Goal: Task Accomplishment & Management: Use online tool/utility

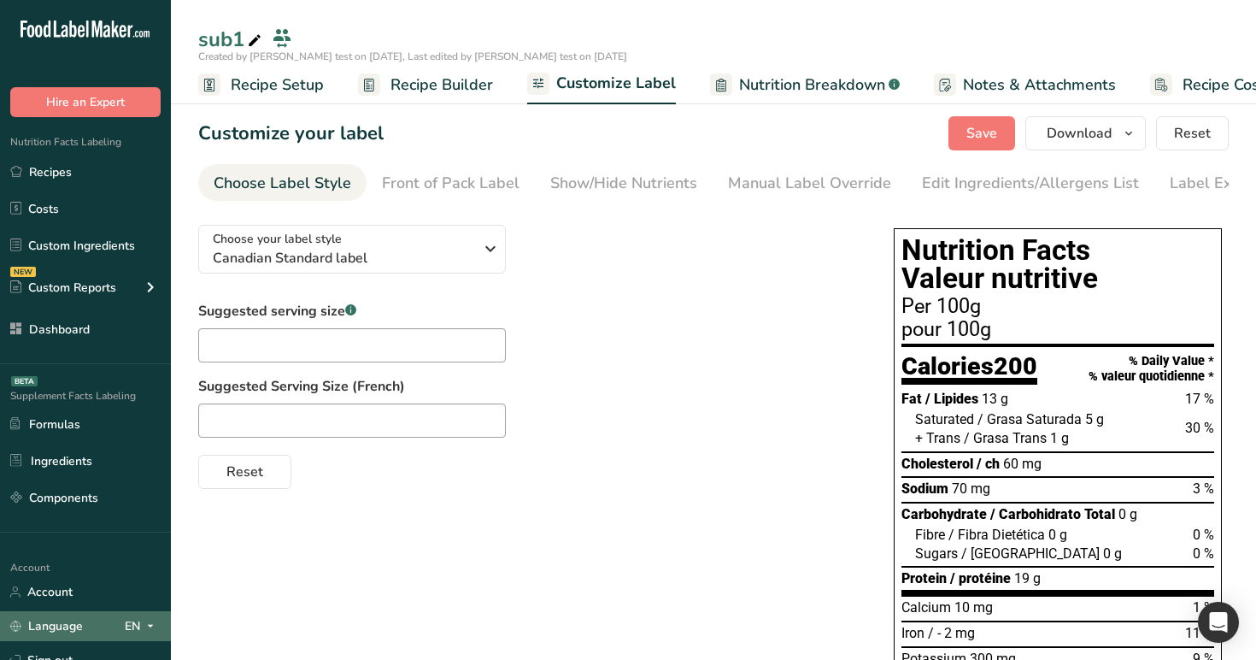
click at [127, 619] on div "EN" at bounding box center [143, 626] width 36 height 21
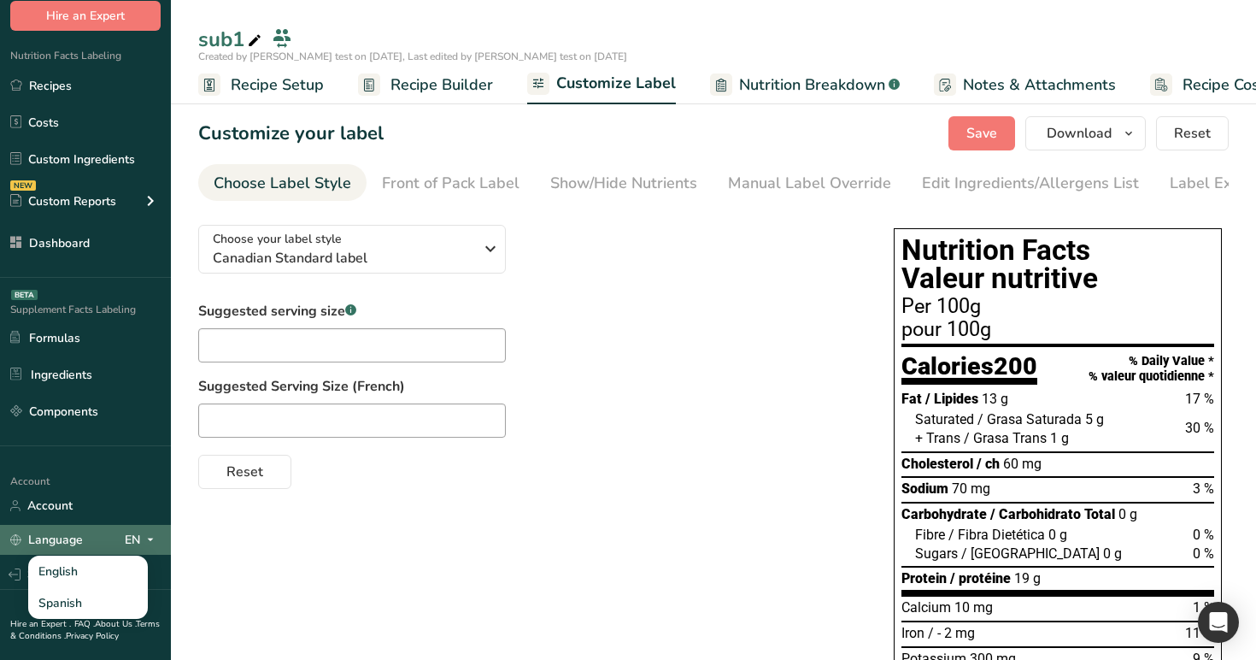
scroll to position [121, 0]
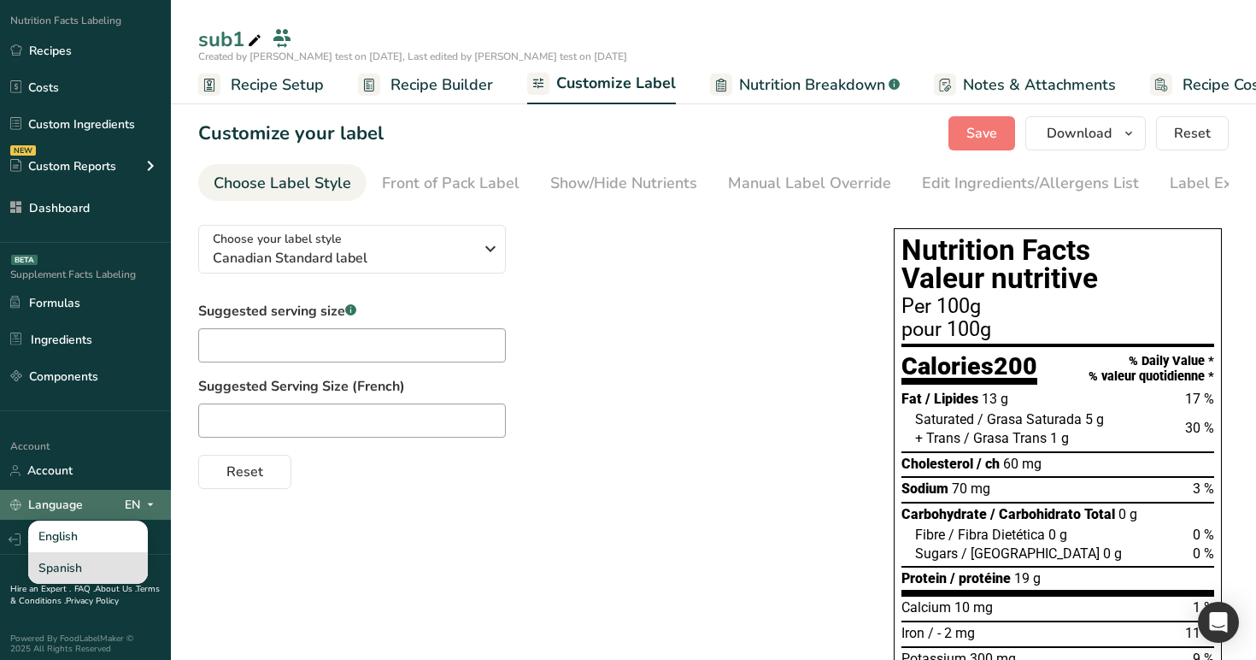
click at [104, 569] on div "Spanish" at bounding box center [88, 568] width 120 height 32
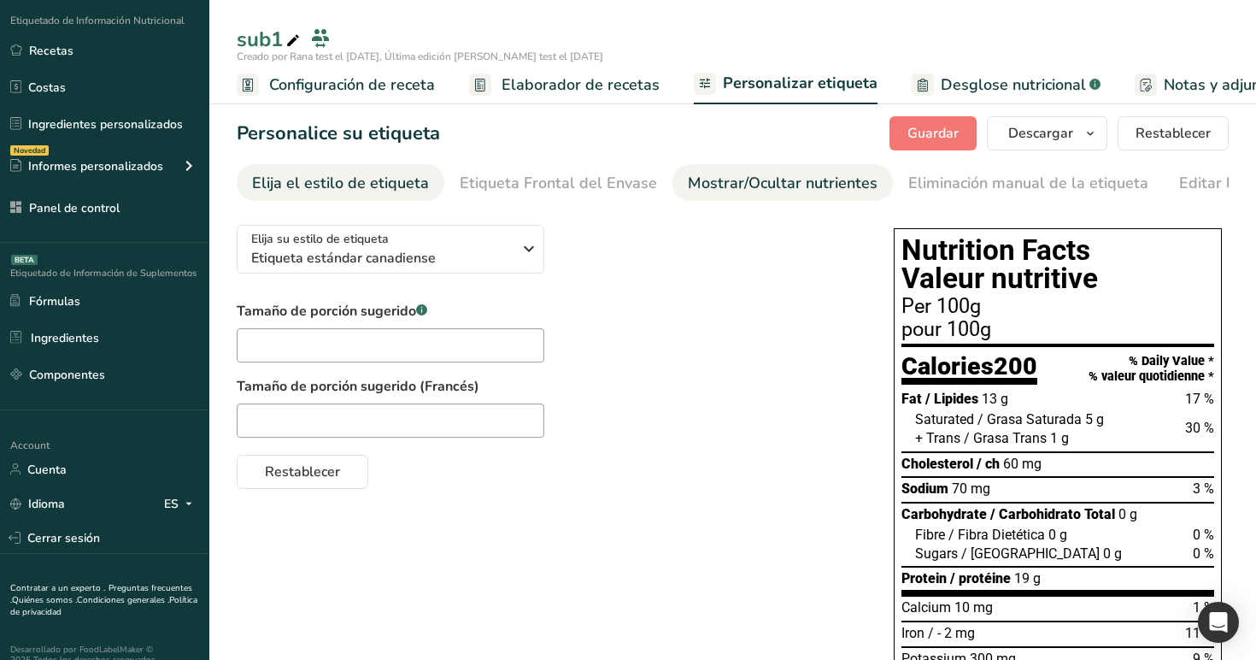
click at [805, 178] on div "Mostrar/Ocultar nutrientes" at bounding box center [783, 183] width 190 height 23
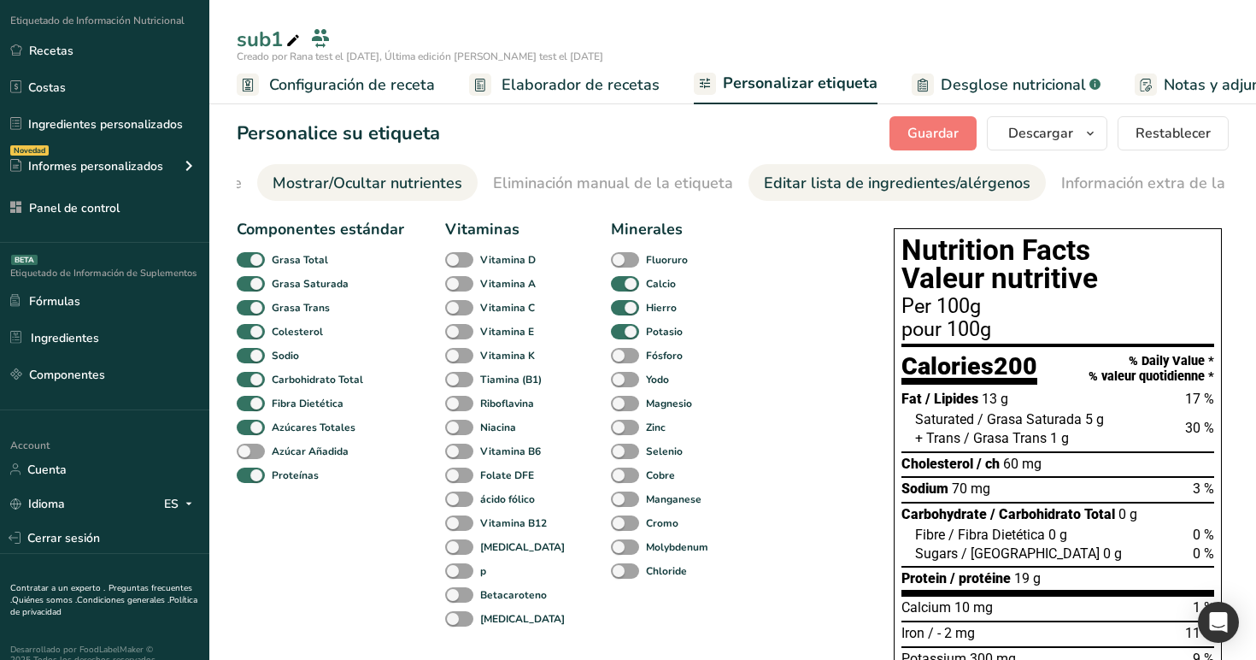
scroll to position [0, 426]
click at [896, 179] on div "Editar lista de ingredientes/alérgenos" at bounding box center [886, 183] width 267 height 23
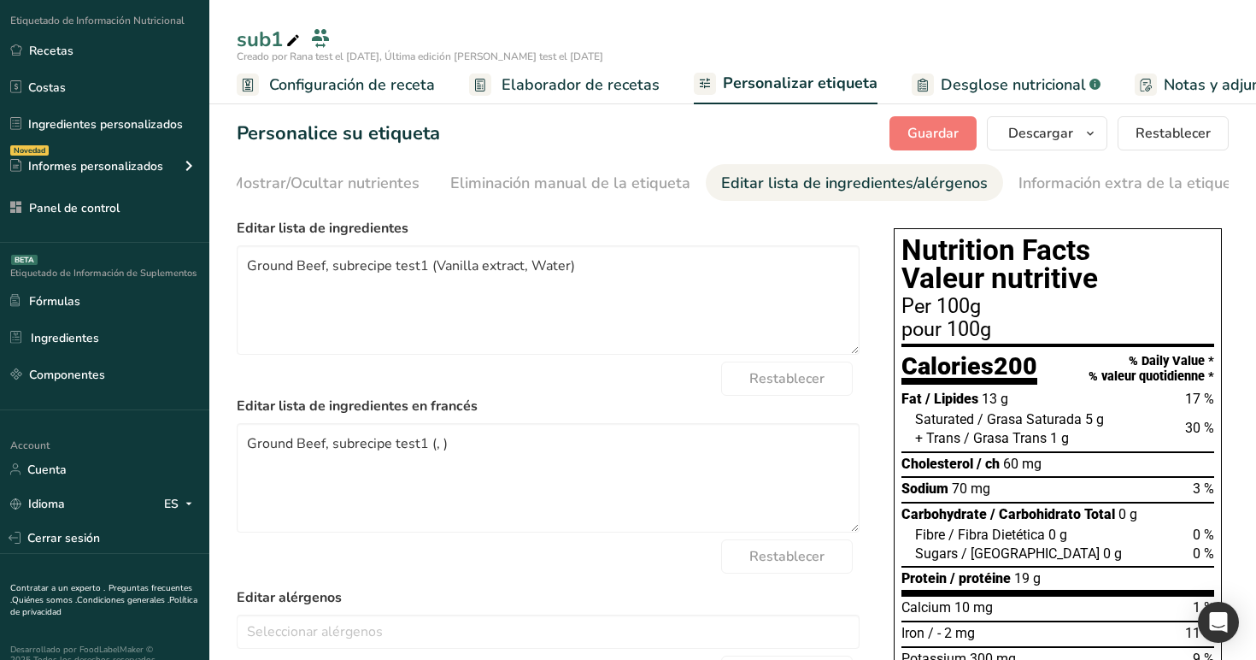
scroll to position [0, 462]
click at [957, 93] on span "Desglose nutricional" at bounding box center [1013, 84] width 145 height 23
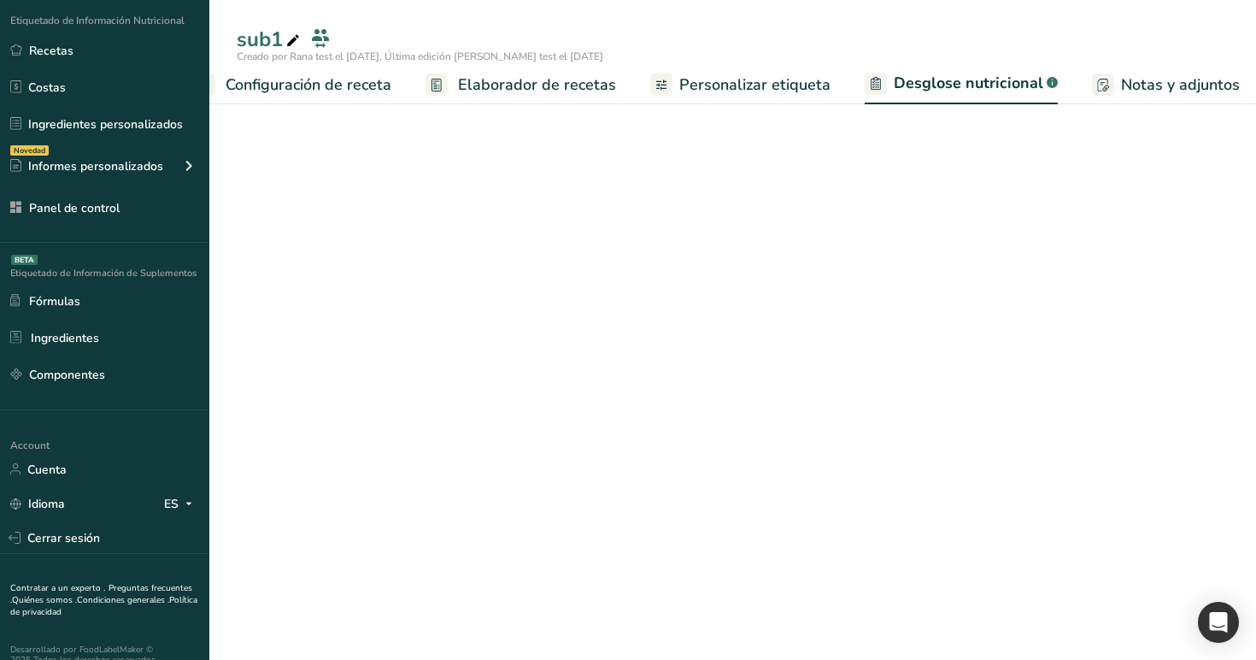
select select "Calories"
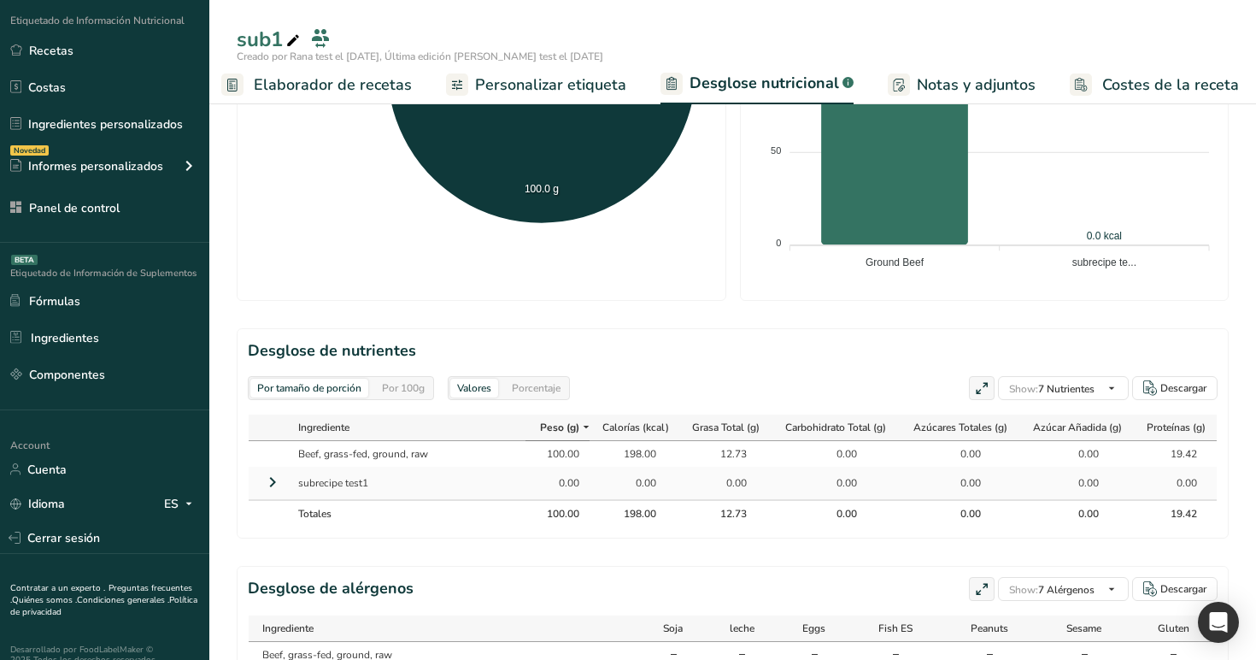
scroll to position [685, 0]
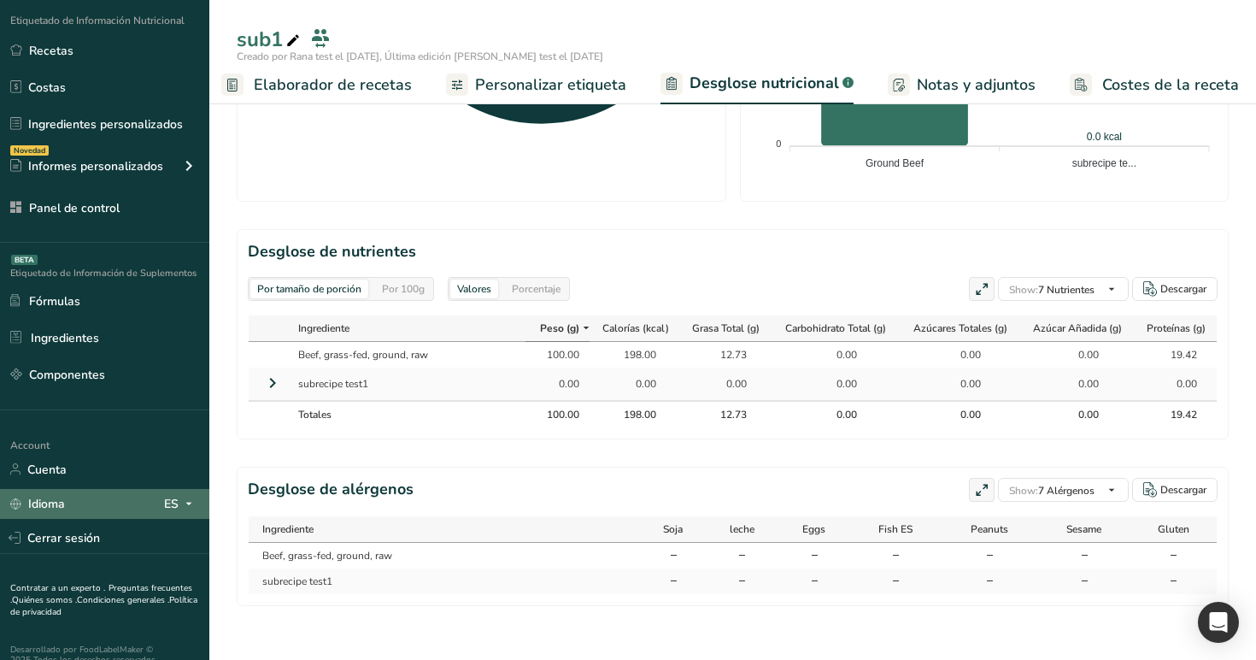
click at [173, 510] on div "ES" at bounding box center [181, 503] width 35 height 21
click at [128, 537] on div "English" at bounding box center [93, 535] width 120 height 32
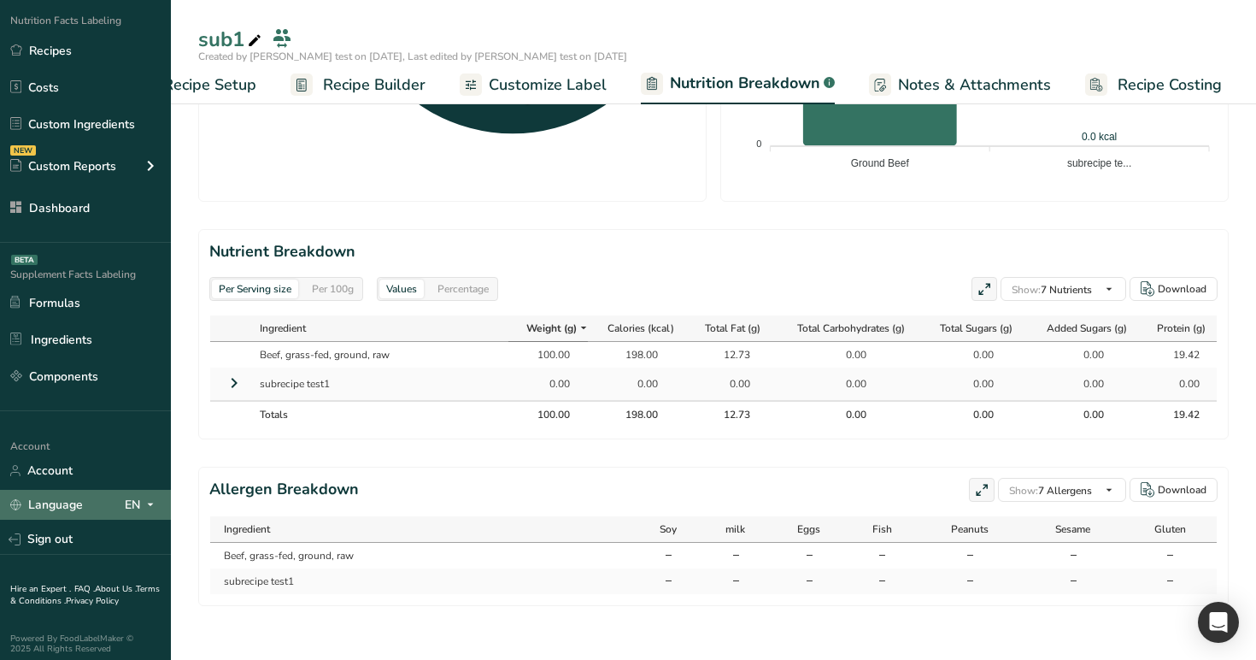
scroll to position [0, 60]
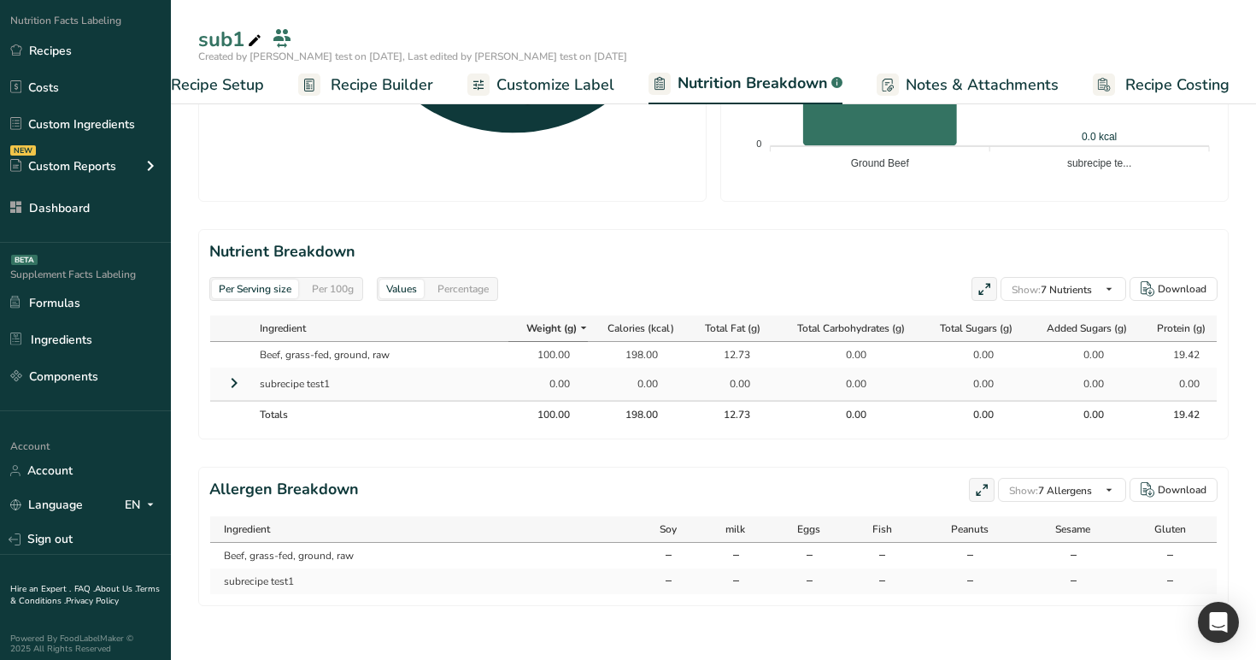
click at [235, 381] on icon at bounding box center [234, 382] width 21 height 31
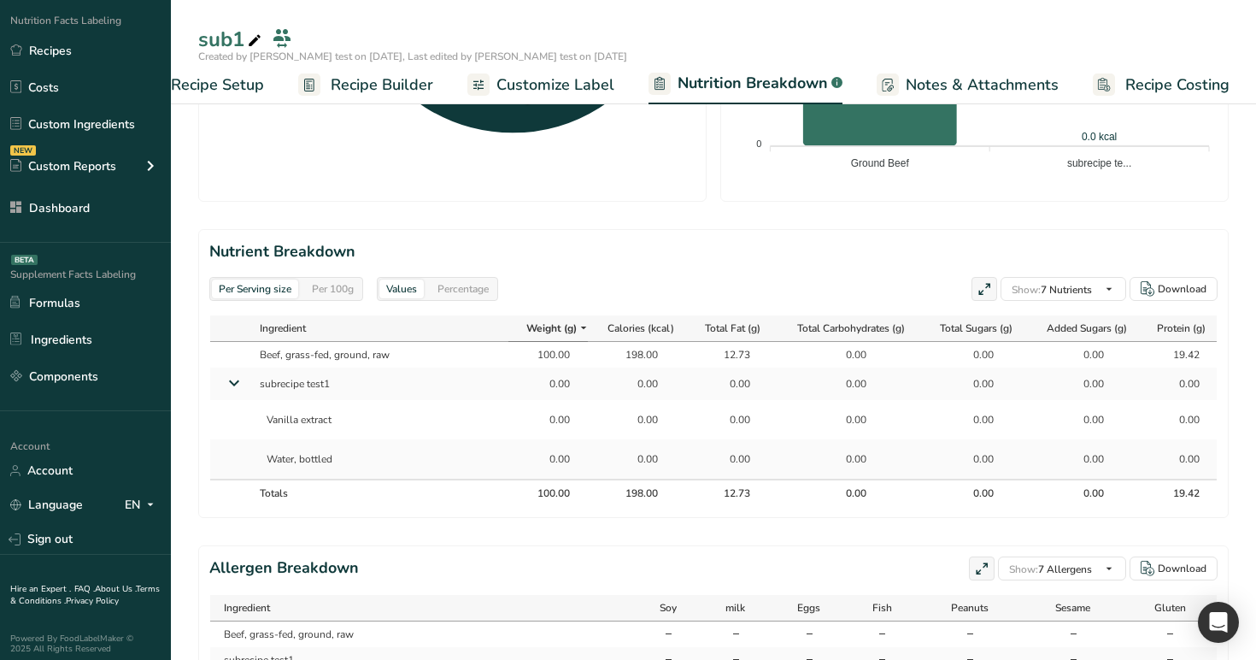
click at [235, 381] on icon at bounding box center [234, 382] width 31 height 21
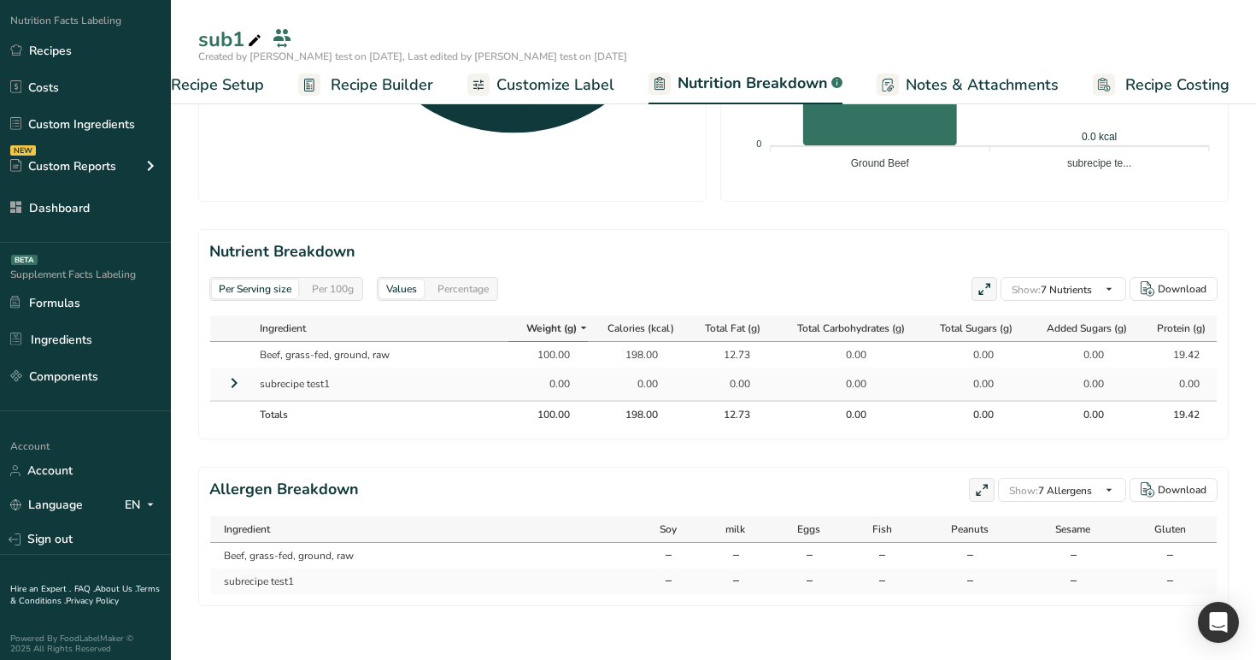
click at [389, 84] on span "Recipe Builder" at bounding box center [382, 84] width 103 height 23
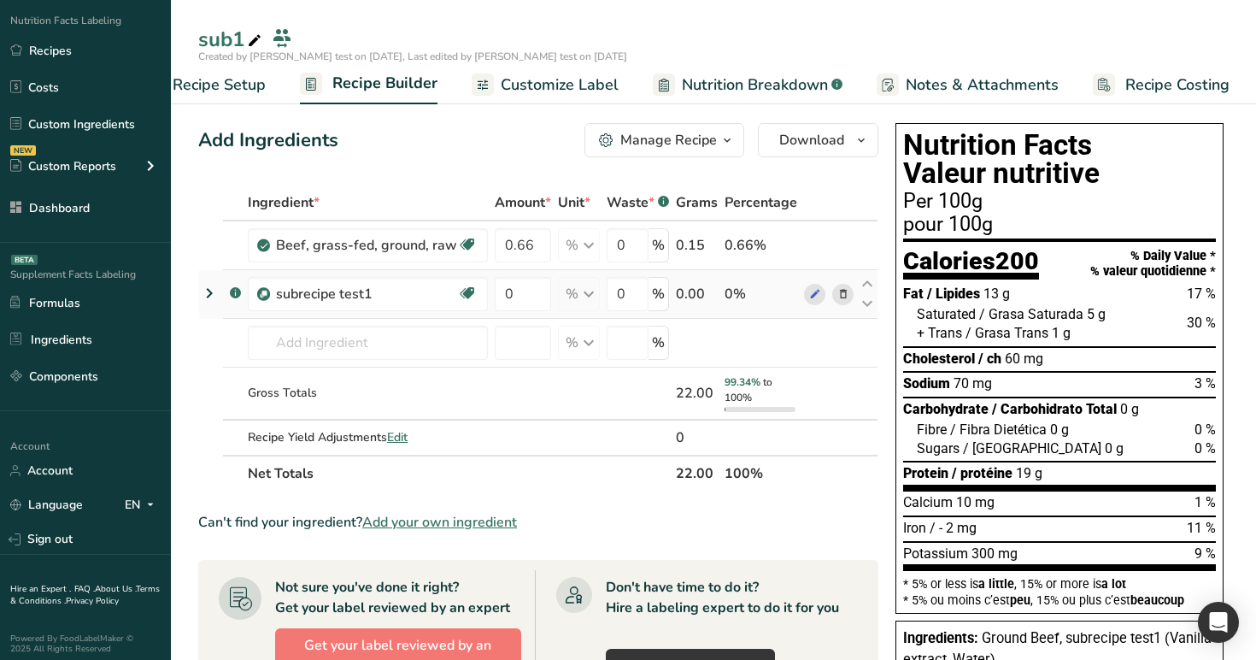
click at [837, 289] on icon at bounding box center [843, 294] width 12 height 18
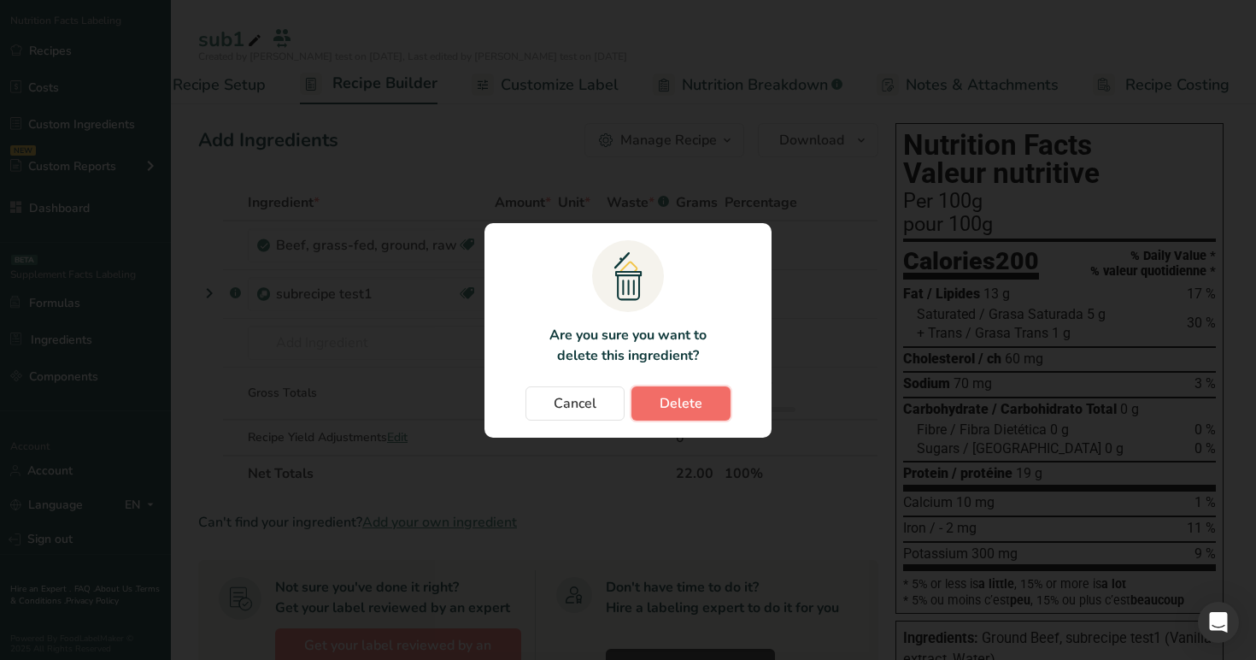
click at [683, 406] on span "Delete" at bounding box center [681, 403] width 43 height 21
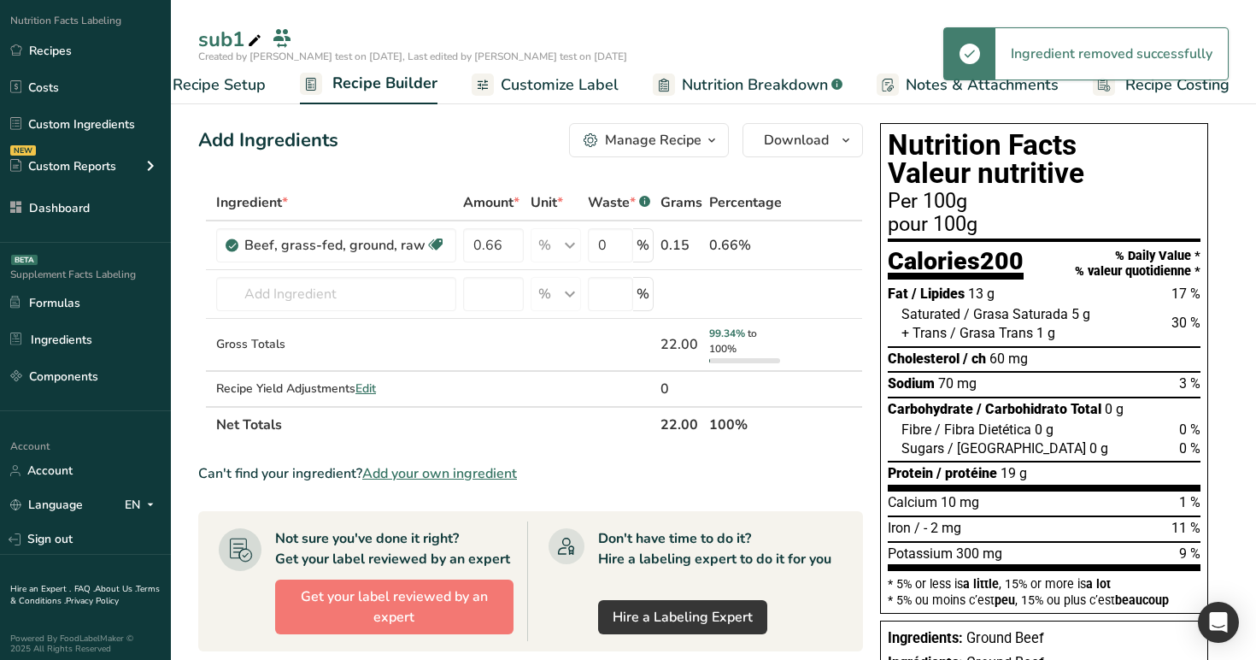
click at [767, 85] on span "Nutrition Breakdown" at bounding box center [755, 84] width 146 height 23
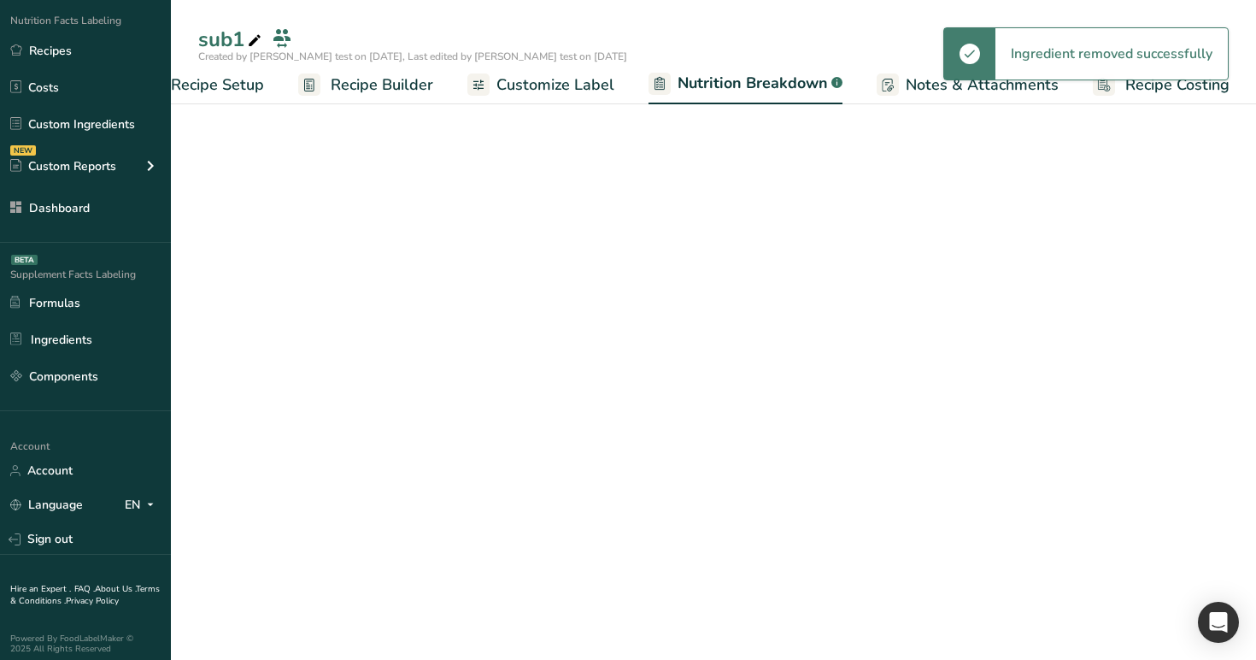
select select "Calories"
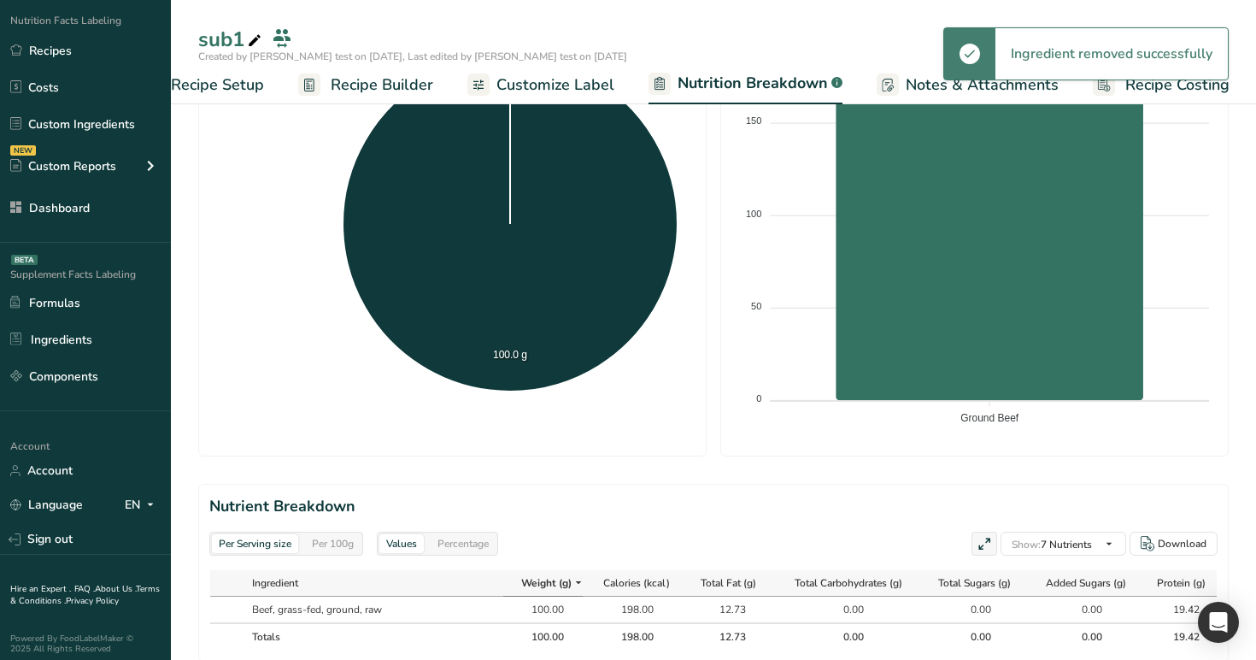
scroll to position [585, 0]
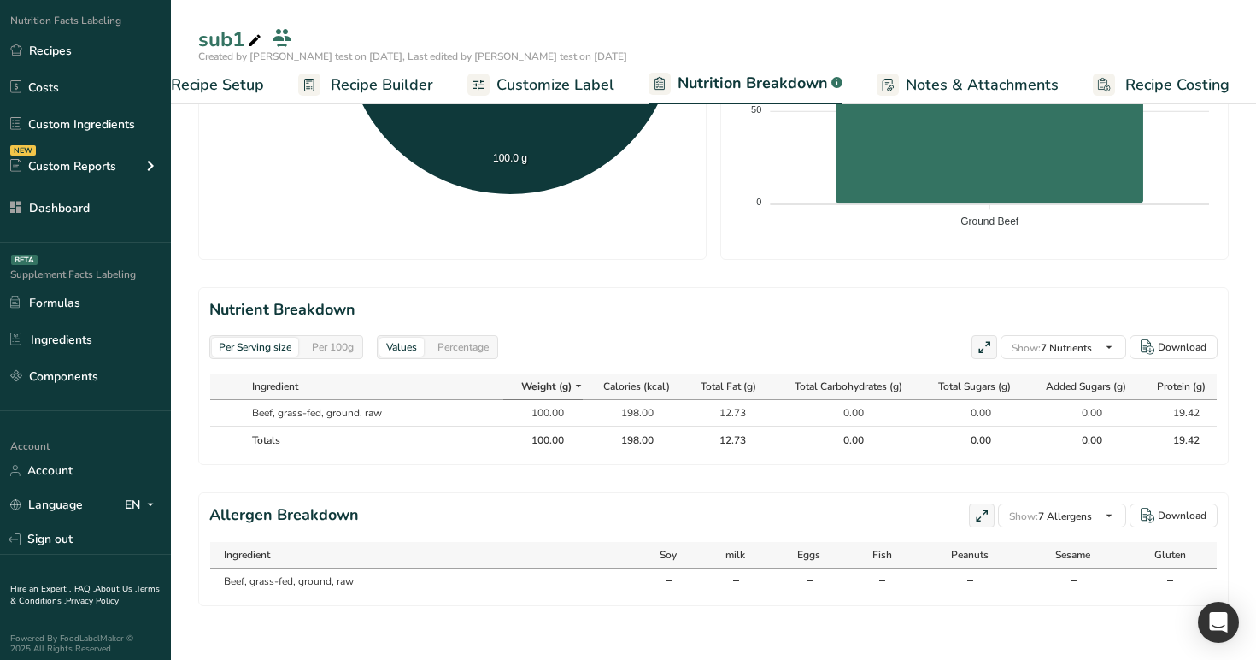
click at [475, 354] on div "Percentage" at bounding box center [463, 346] width 65 height 19
click at [323, 342] on div "Per 100g" at bounding box center [333, 346] width 56 height 19
click at [372, 97] on link "Recipe Builder" at bounding box center [365, 85] width 135 height 38
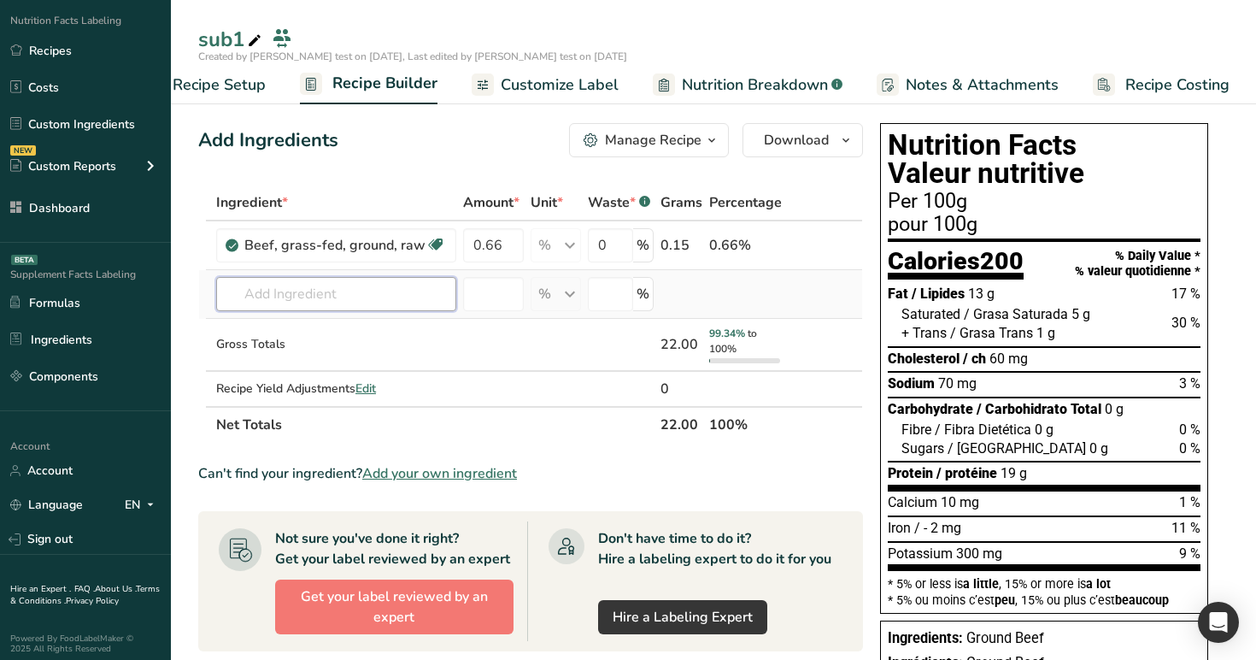
click at [280, 304] on input "text" at bounding box center [336, 294] width 240 height 34
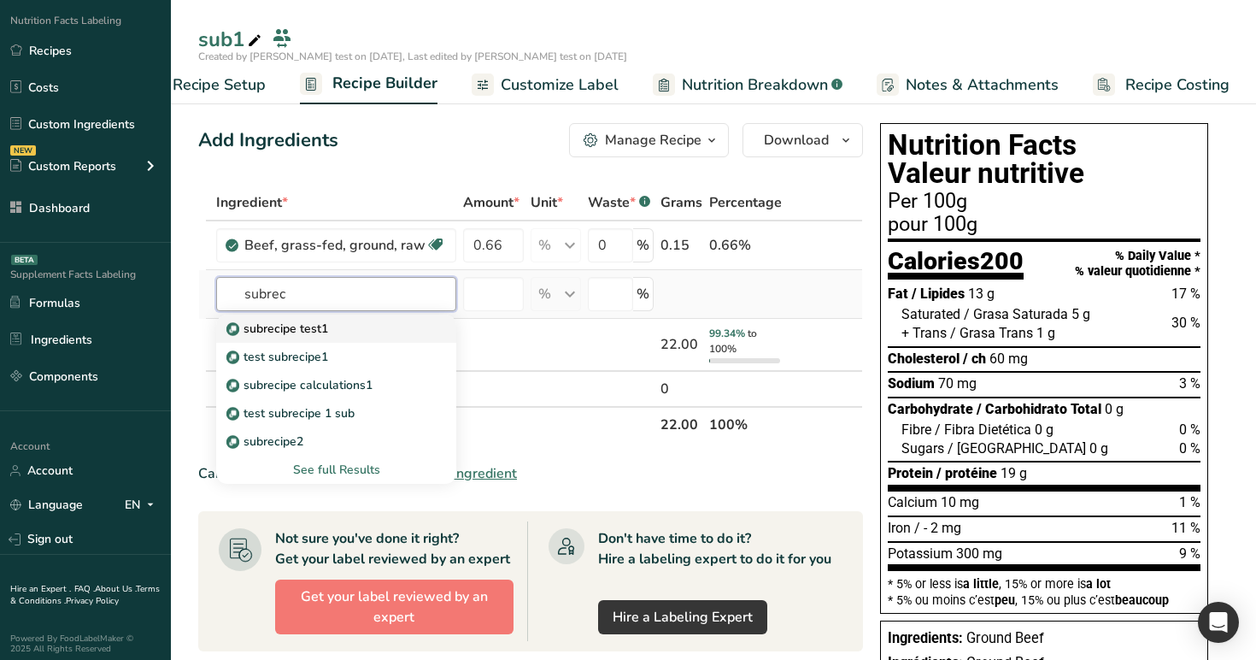
type input "subrec"
click at [334, 335] on div "subrecipe test1" at bounding box center [322, 329] width 185 height 18
type input "subrecipe test1"
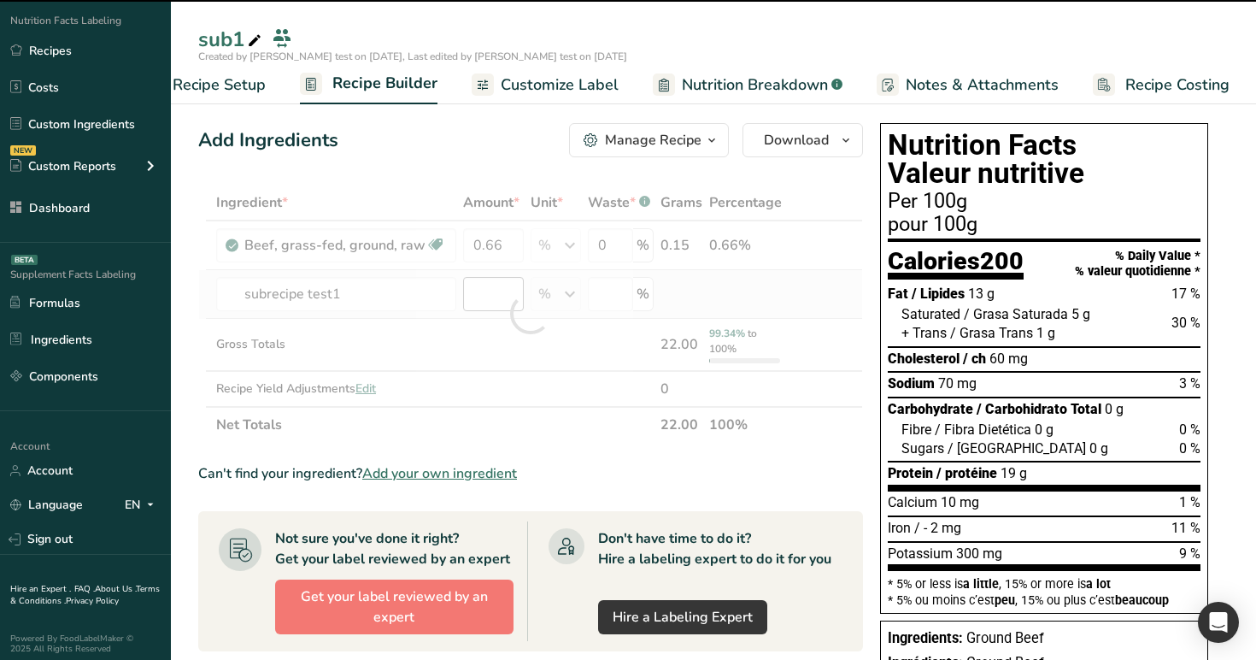
type input "0"
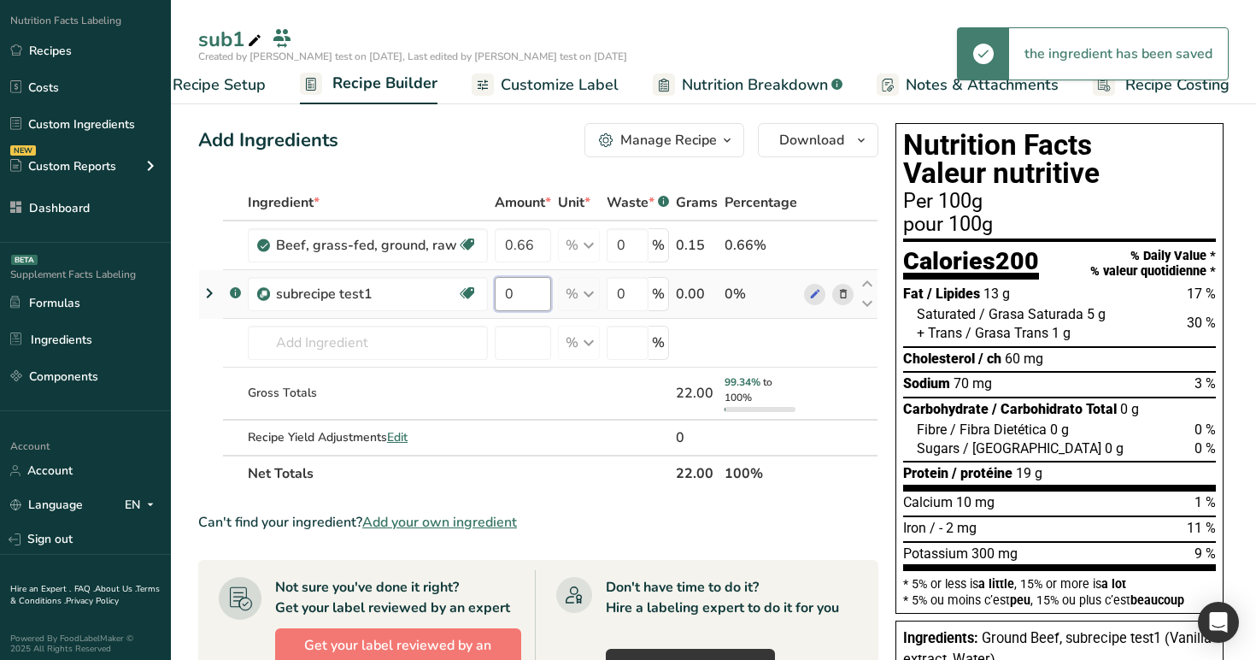
click at [528, 304] on input "0" at bounding box center [523, 294] width 56 height 34
type input "12"
click at [518, 201] on div "Ingredient * Amount * Unit * Waste * .a-a{fill:#347362;}.b-a{fill:#fff;} Grams …" at bounding box center [538, 338] width 680 height 307
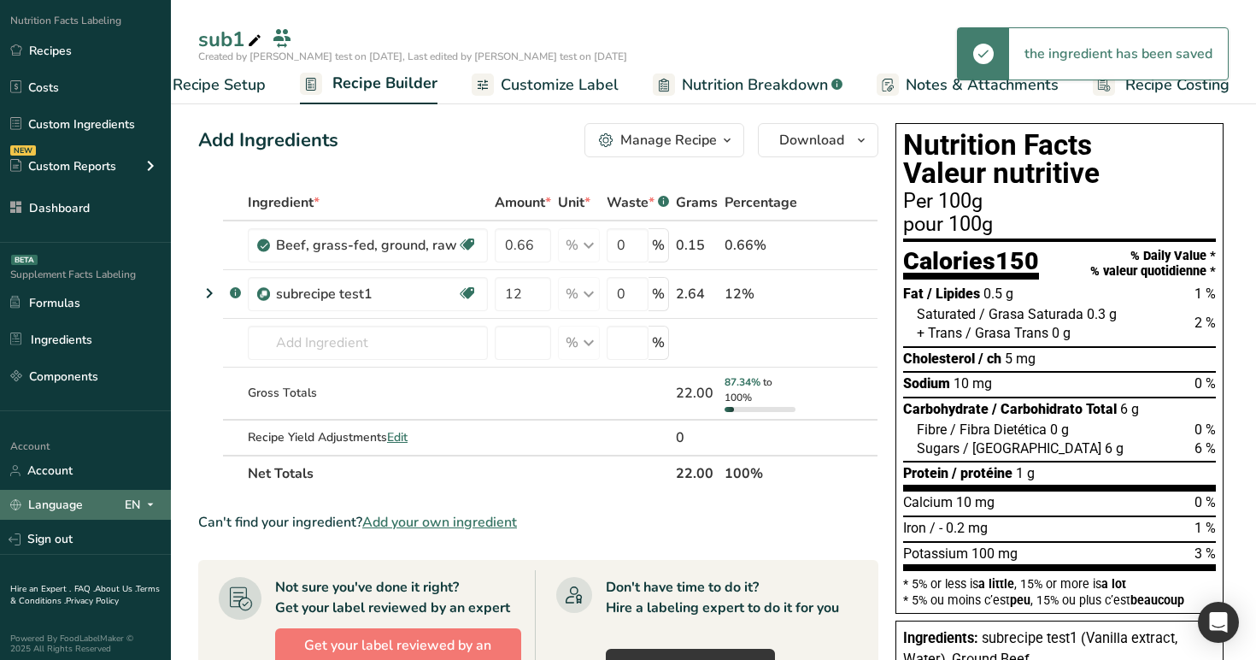
click at [144, 507] on icon at bounding box center [151, 504] width 14 height 21
click at [94, 570] on div "Spanish" at bounding box center [88, 568] width 120 height 32
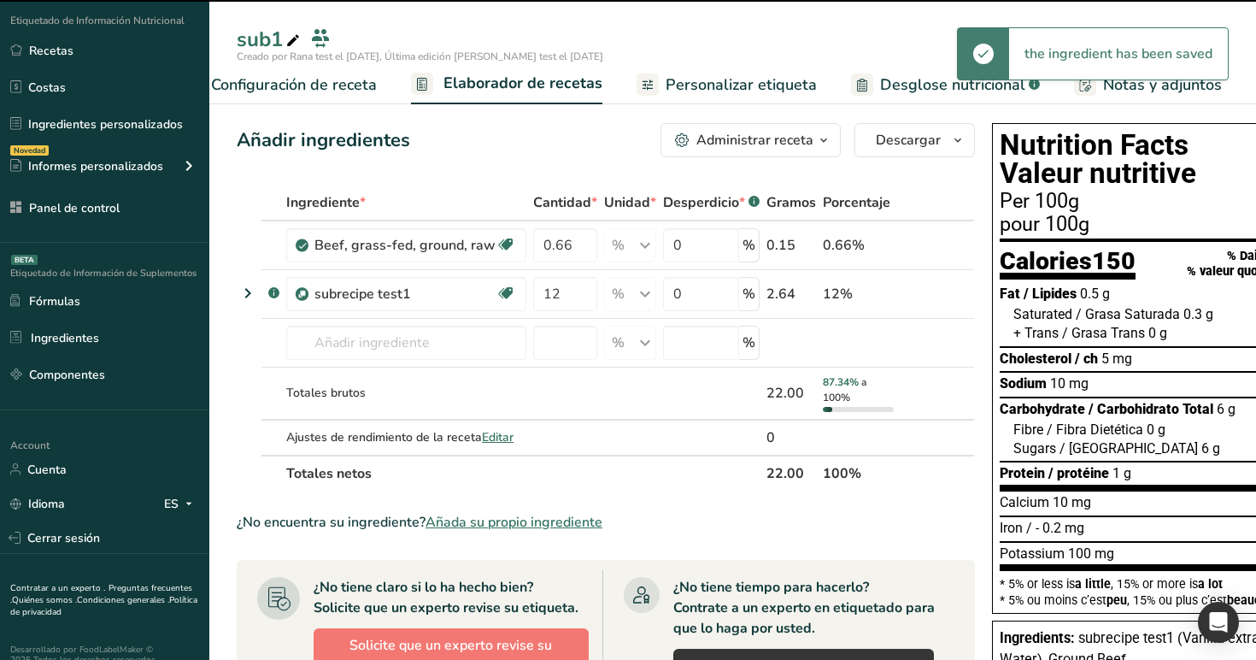
click at [757, 87] on span "Personalizar etiqueta" at bounding box center [740, 84] width 151 height 23
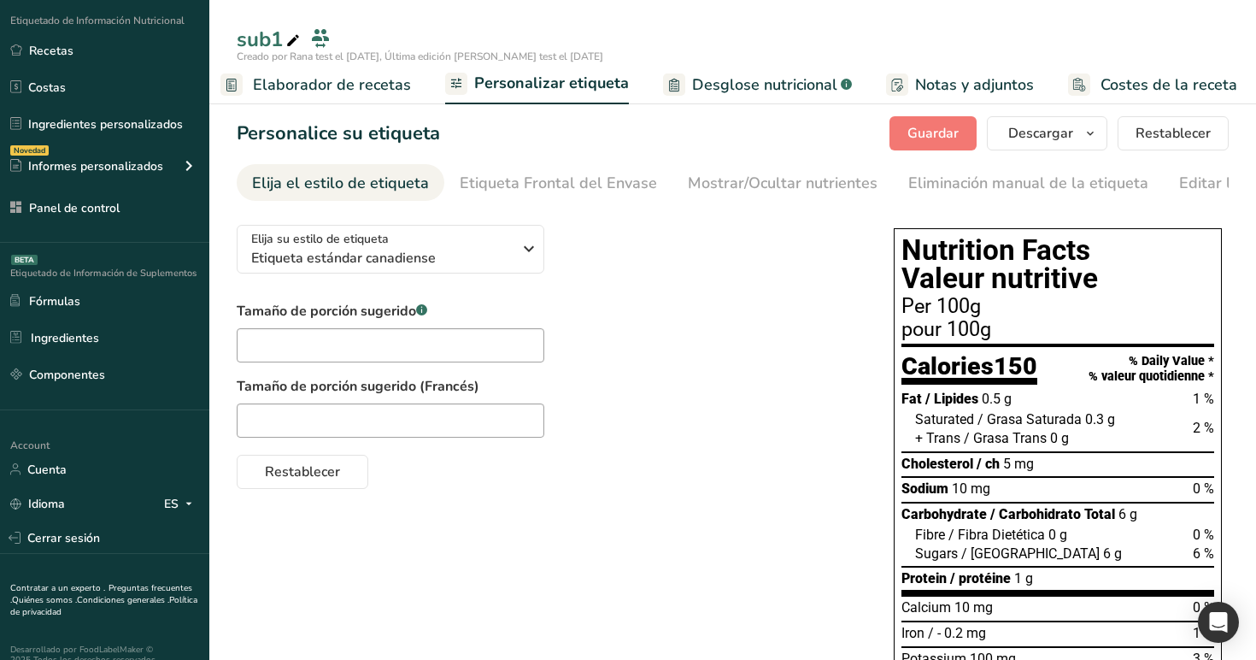
click at [783, 79] on span "Desglose nutricional" at bounding box center [764, 84] width 145 height 23
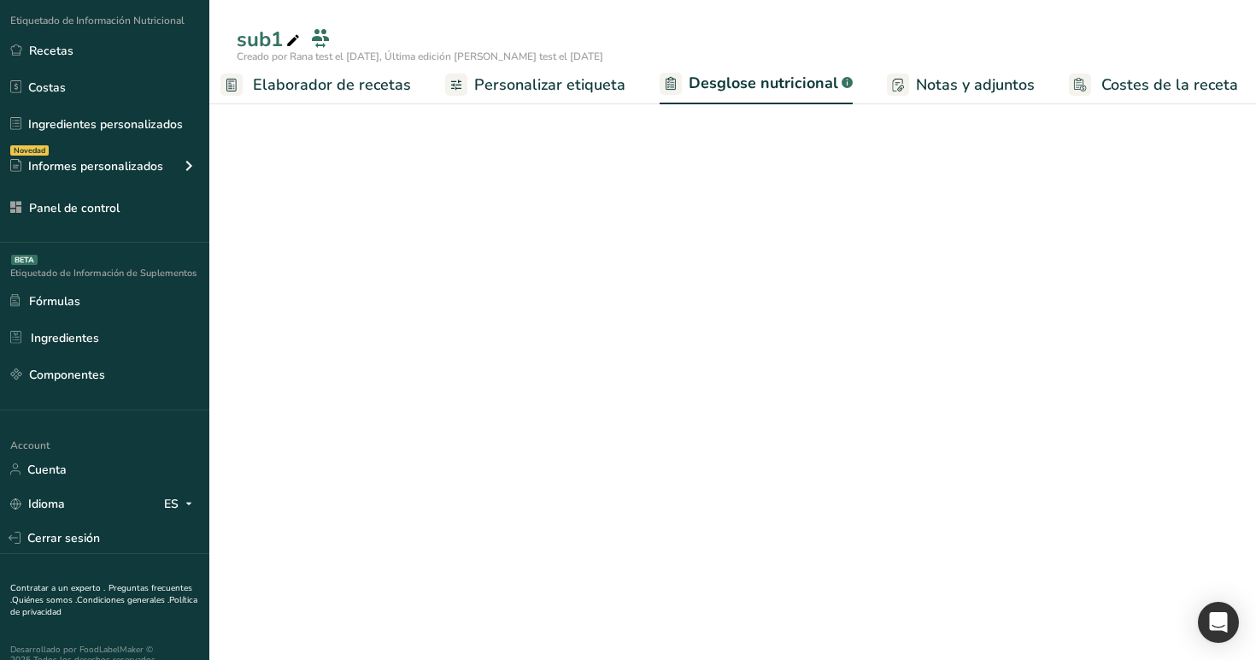
scroll to position [0, 248]
select select "Calories"
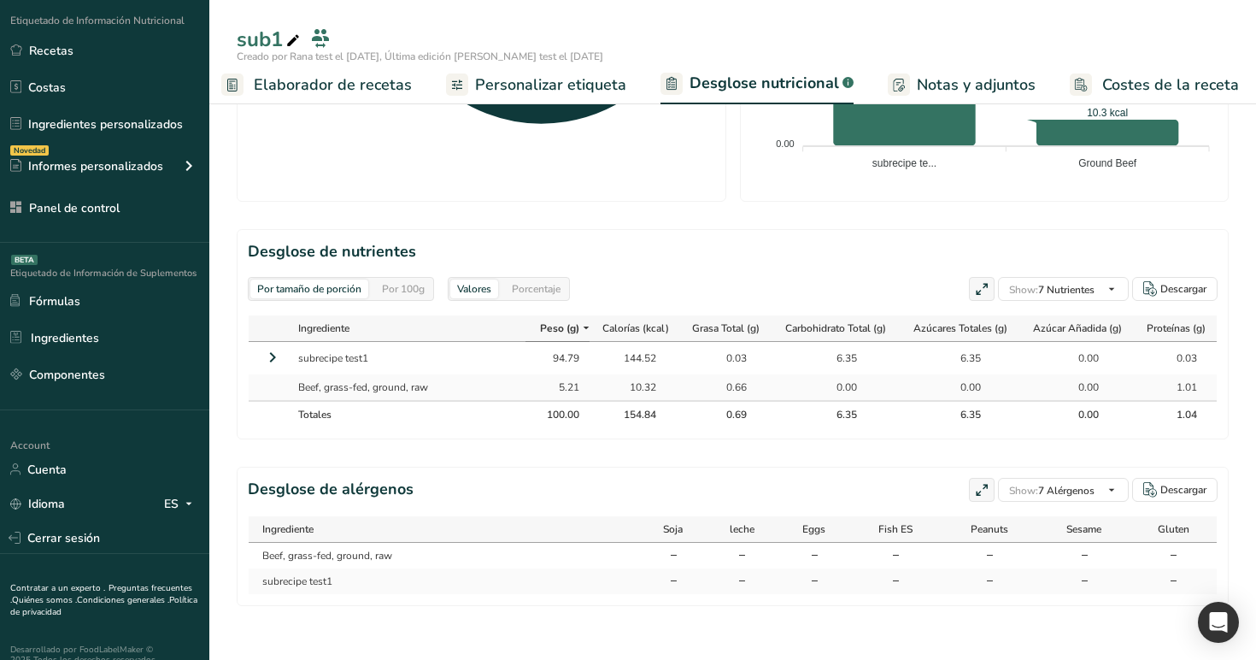
scroll to position [24, 0]
click at [186, 503] on icon at bounding box center [189, 503] width 14 height 21
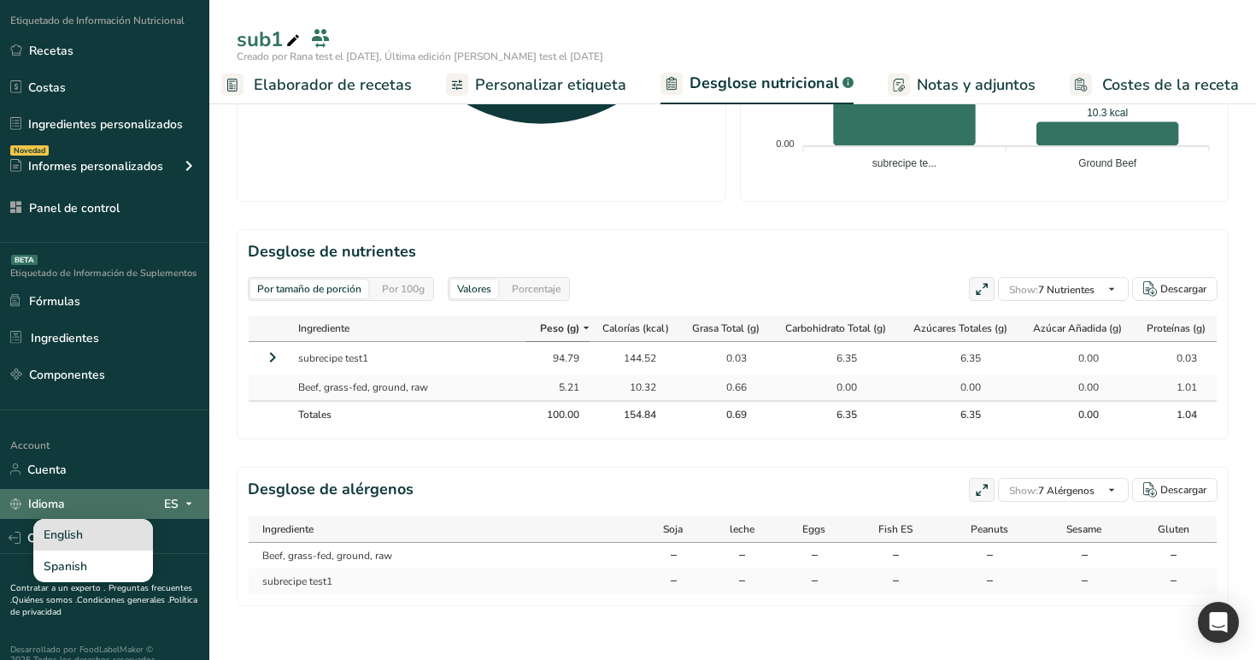
click at [120, 536] on div "English" at bounding box center [93, 535] width 120 height 32
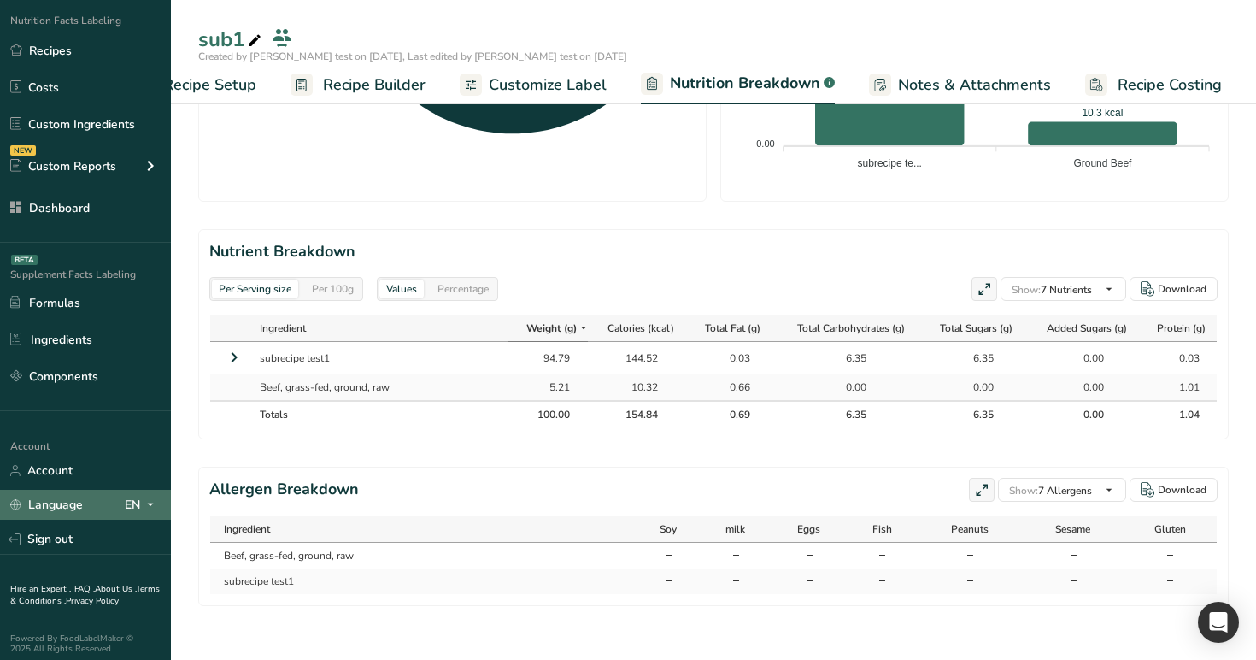
scroll to position [0, 60]
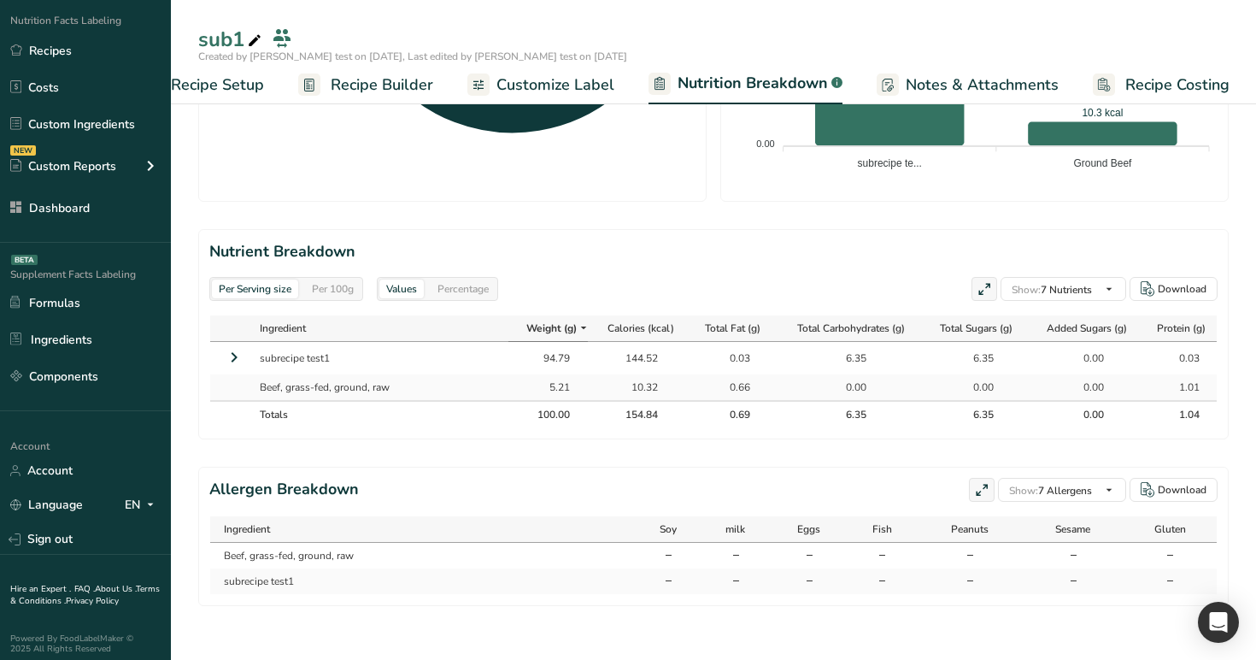
click at [335, 287] on div "Per 100g" at bounding box center [333, 288] width 56 height 19
click at [457, 290] on div "Percentage" at bounding box center [463, 288] width 65 height 19
click at [367, 89] on span "Recipe Builder" at bounding box center [382, 84] width 103 height 23
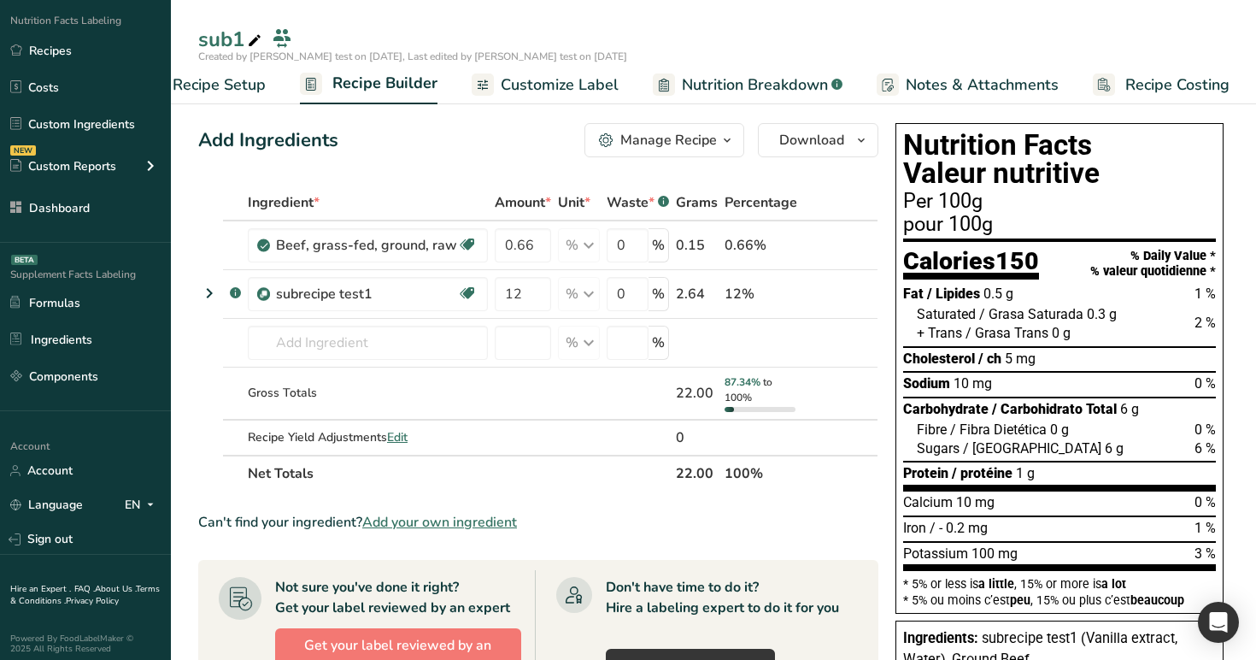
click at [242, 91] on span "Recipe Setup" at bounding box center [219, 84] width 93 height 23
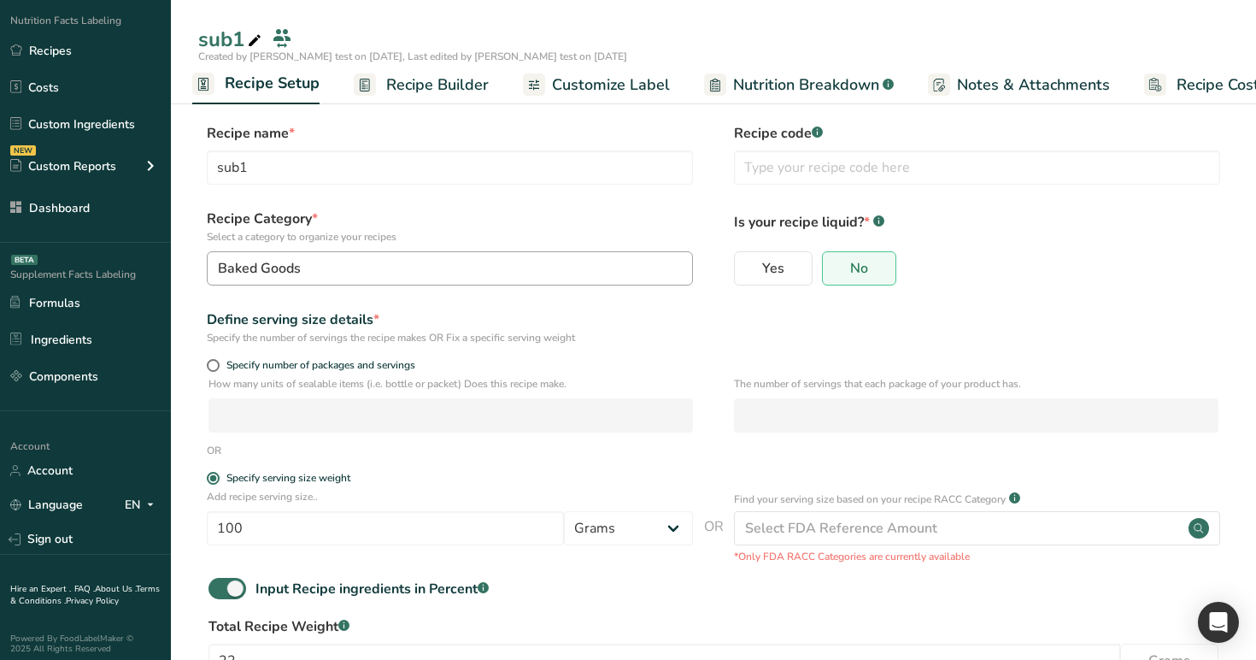
scroll to position [124, 0]
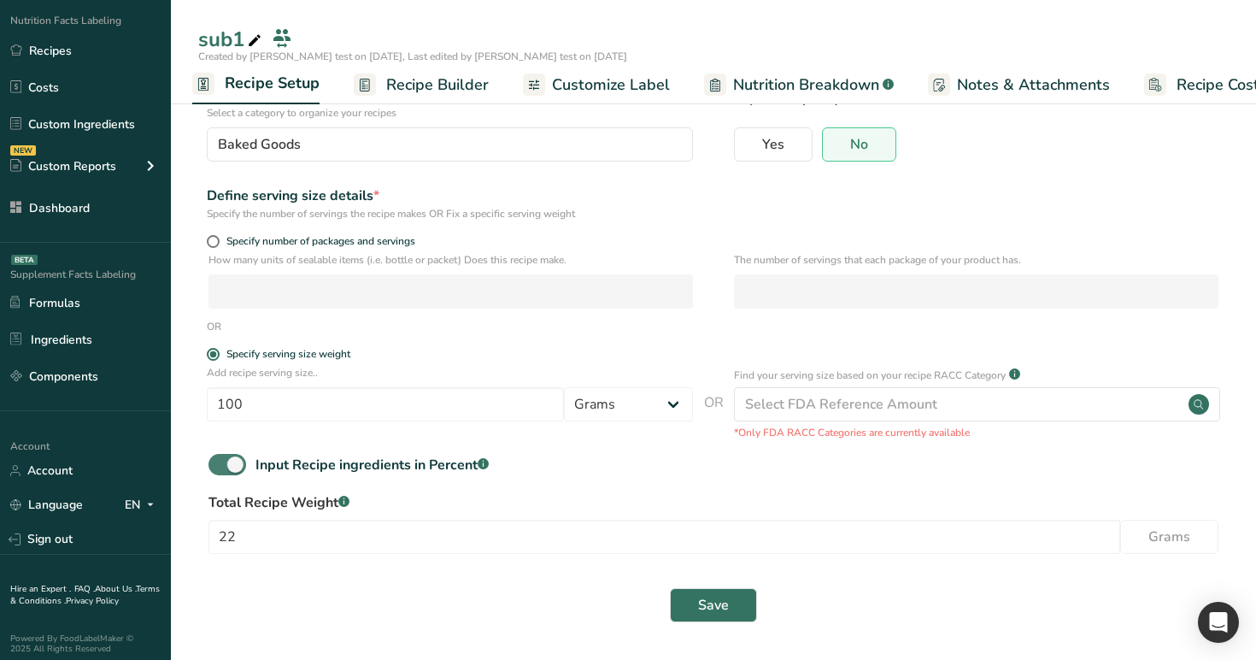
click at [221, 462] on span at bounding box center [227, 464] width 38 height 21
click at [220, 462] on input "Input Recipe ingredients in Percent .a-a{fill:#347362;}.b-a{fill:#fff;}" at bounding box center [213, 464] width 11 height 11
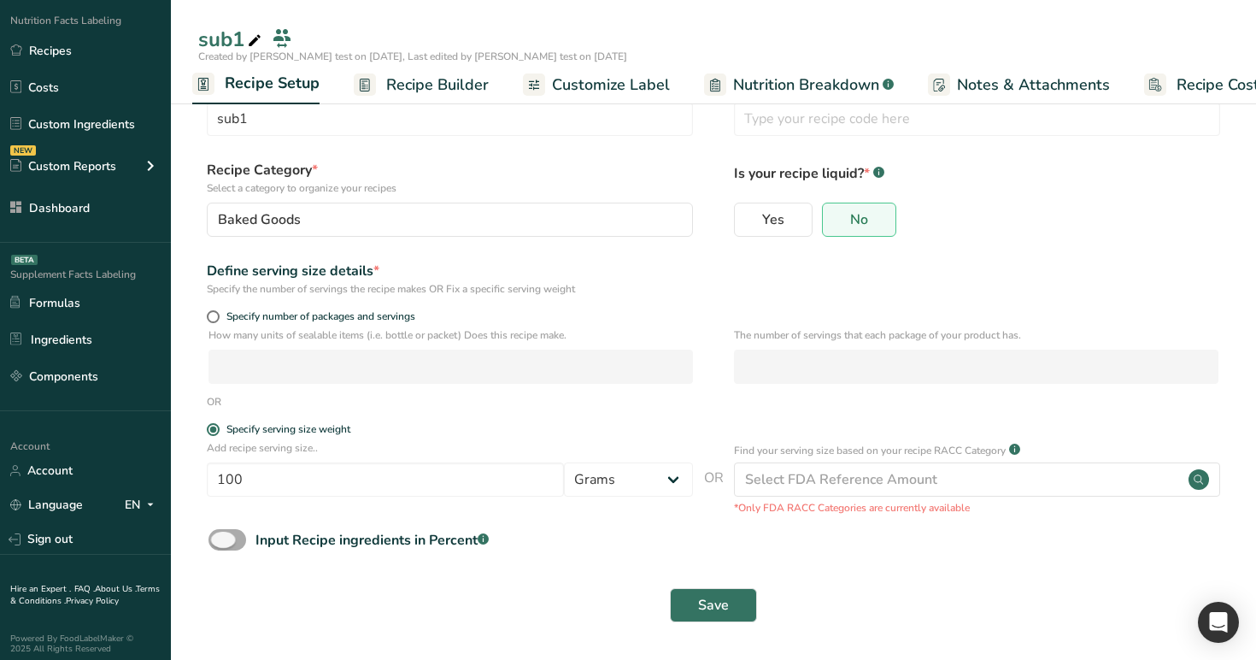
click at [233, 536] on span at bounding box center [227, 539] width 38 height 21
click at [220, 536] on input "Input Recipe ingredients in Percent .a-a{fill:#347362;}.b-a{fill:#fff;}" at bounding box center [213, 539] width 11 height 11
checkbox input "true"
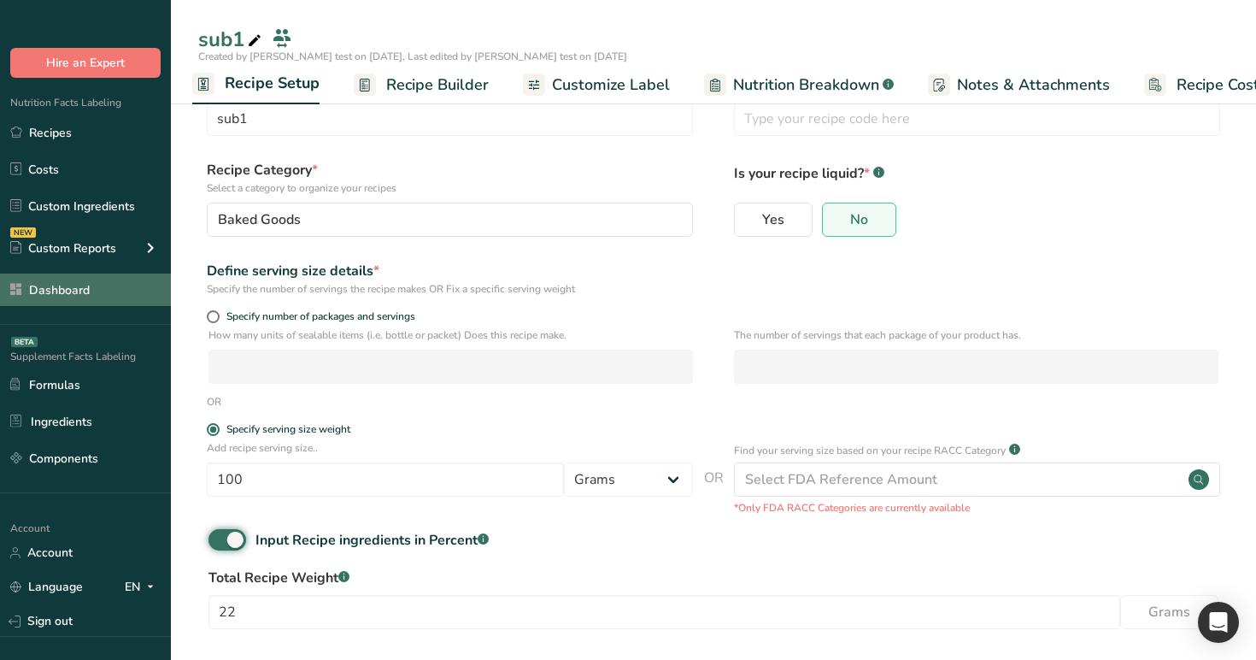
scroll to position [0, 0]
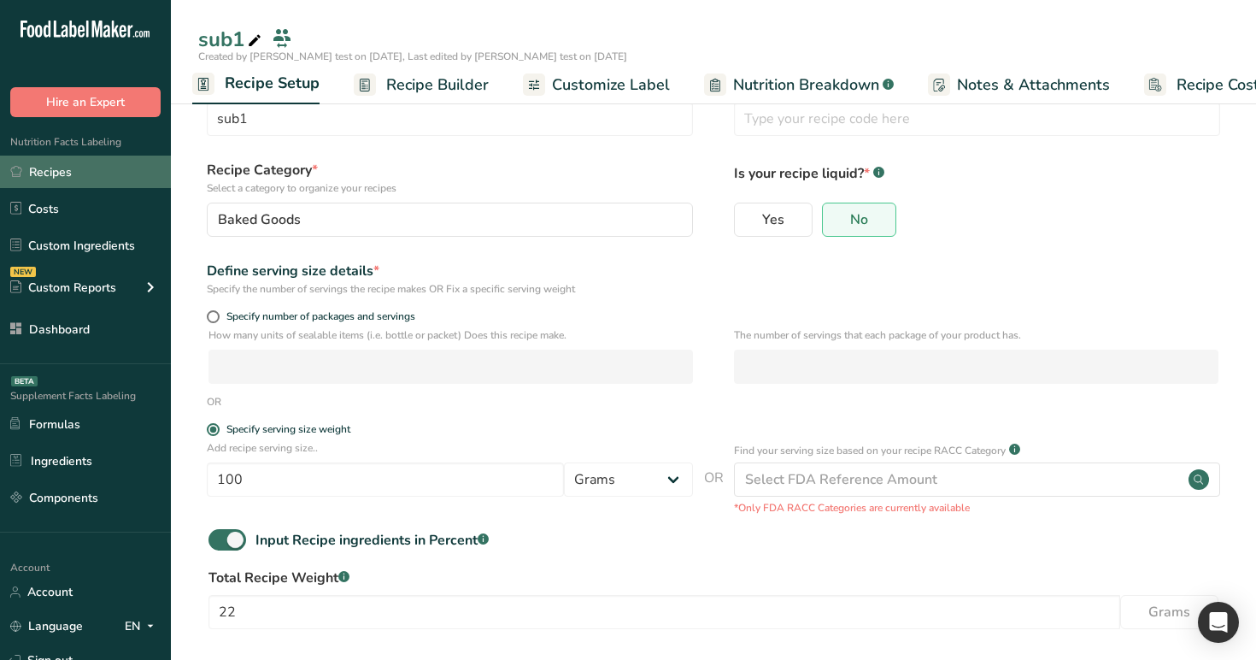
click at [78, 177] on link "Recipes" at bounding box center [85, 171] width 171 height 32
